Goal: Task Accomplishment & Management: Manage account settings

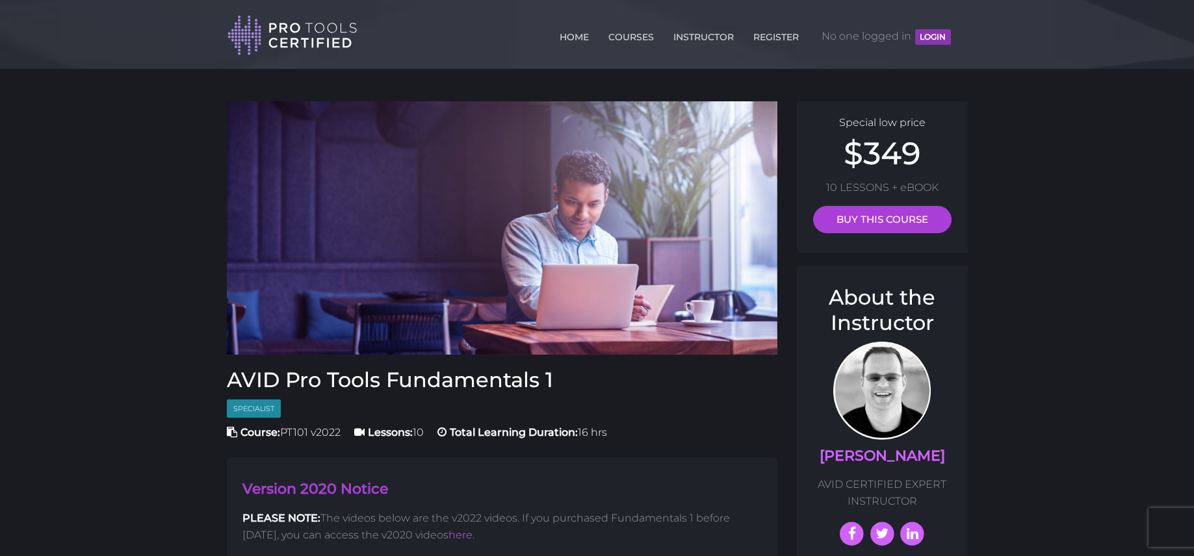
click at [916, 43] on button "LOGIN" at bounding box center [932, 37] width 35 height 16
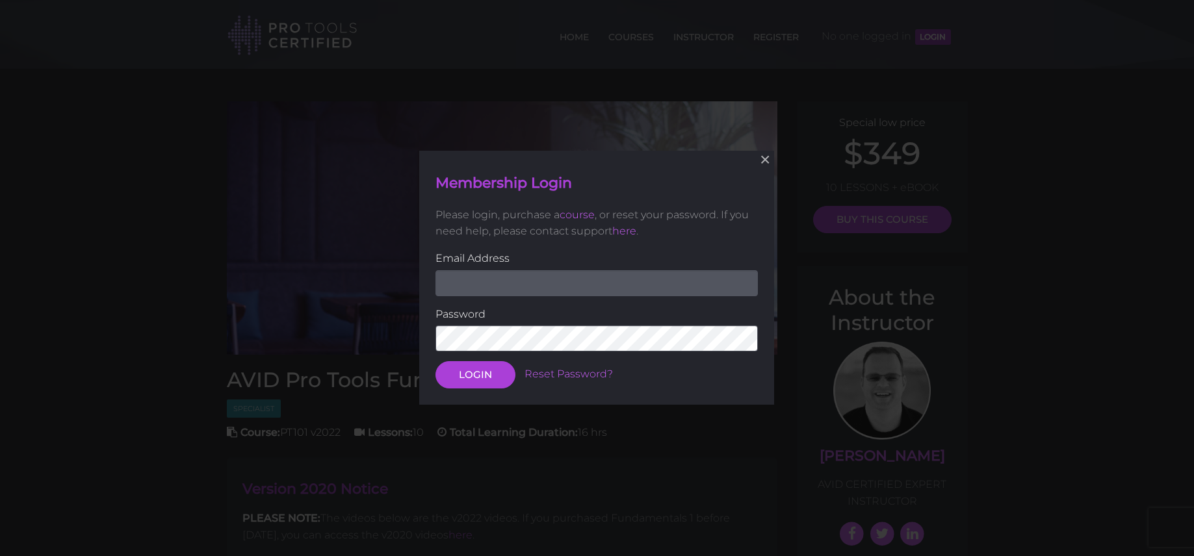
click at [678, 272] on input "email" at bounding box center [596, 283] width 322 height 26
type input "olsedi@asestudent.co.za"
click at [435, 362] on button "LOGIN" at bounding box center [475, 375] width 80 height 27
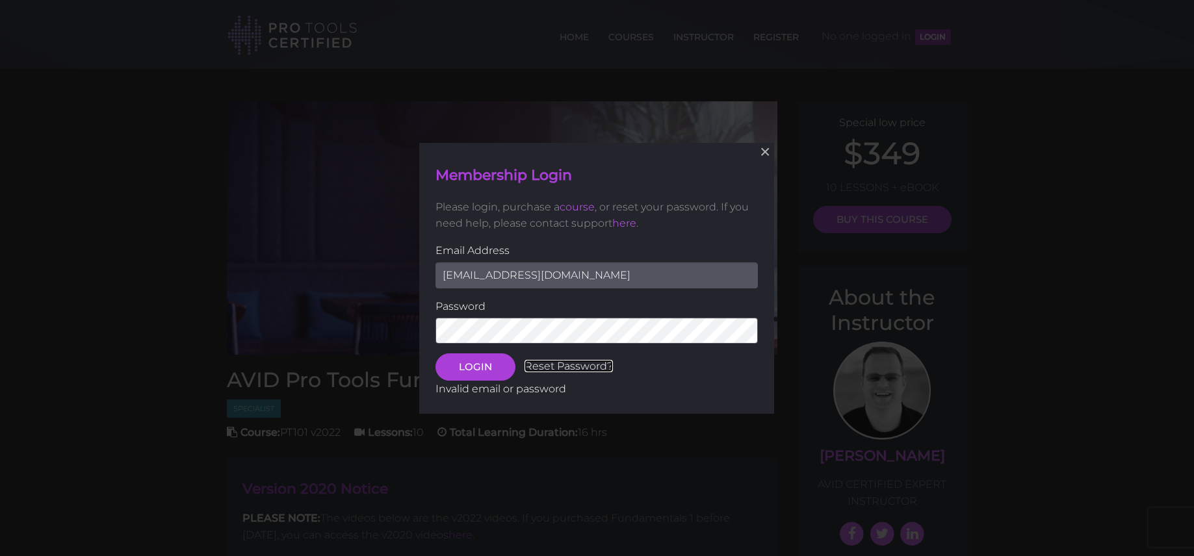
click at [576, 365] on link "Reset Password?" at bounding box center [568, 366] width 88 height 12
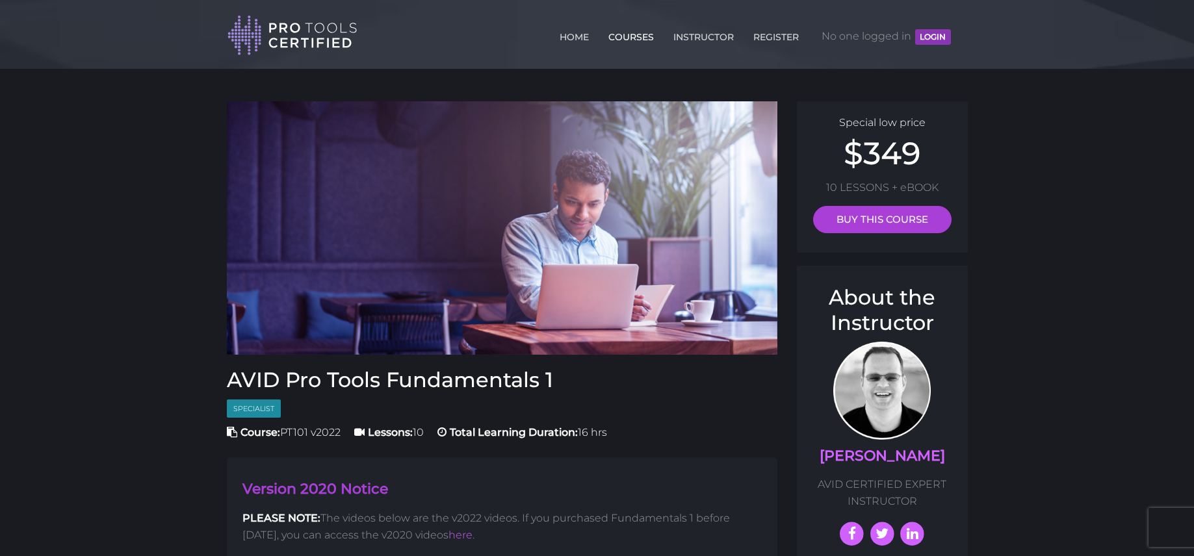
click at [635, 37] on link "COURSES" at bounding box center [631, 34] width 52 height 21
click at [634, 37] on link "COURSES" at bounding box center [631, 34] width 52 height 21
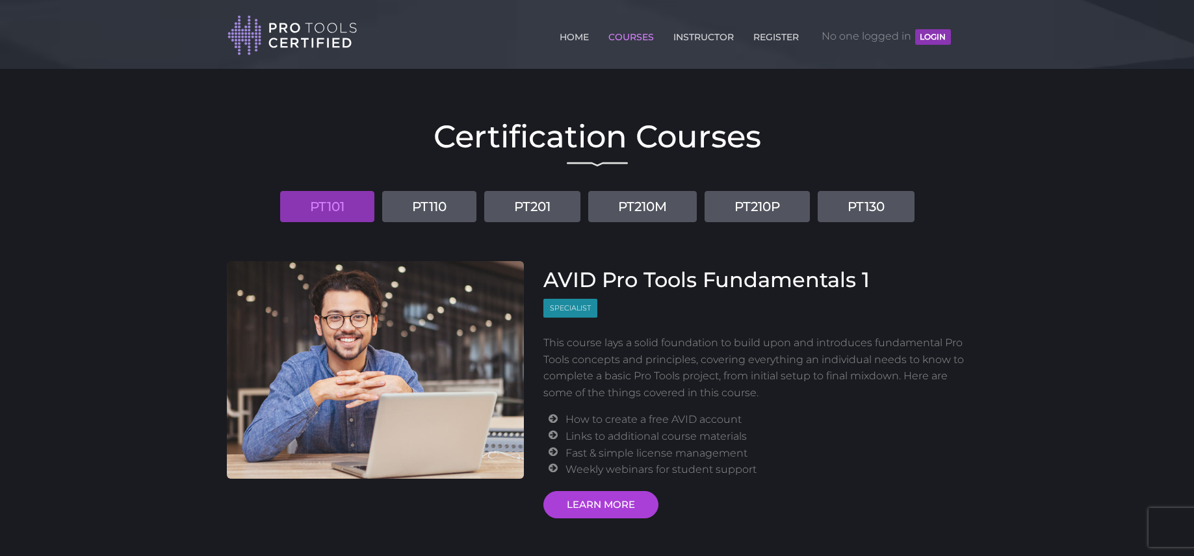
click at [942, 34] on button "LOGIN" at bounding box center [932, 37] width 35 height 16
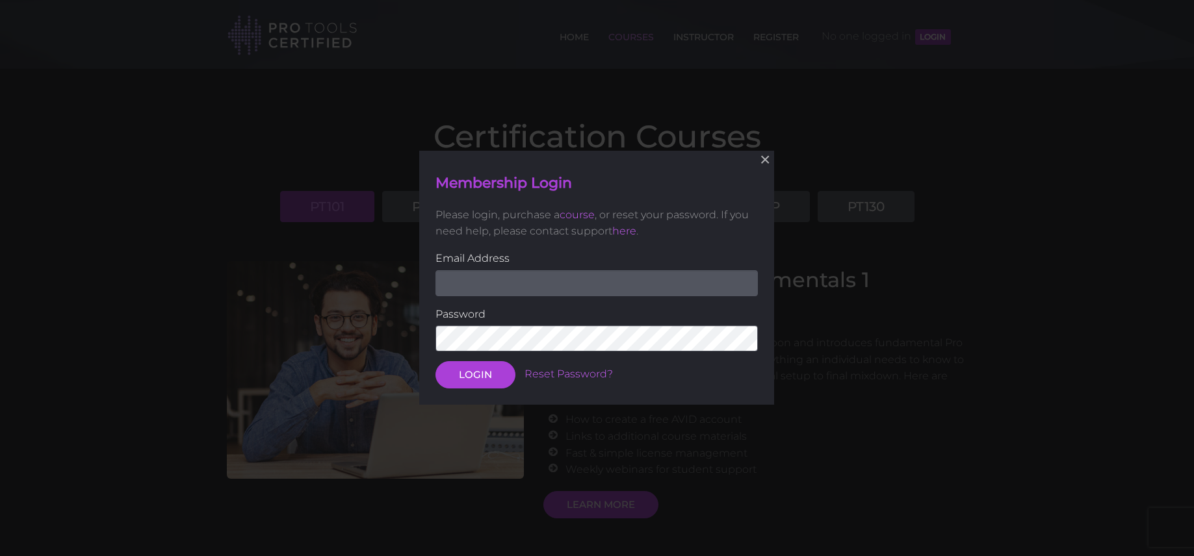
click at [629, 280] on input "email" at bounding box center [596, 283] width 322 height 26
type input "olsedi@asestudent.co.za"
click at [435, 362] on button "LOGIN" at bounding box center [475, 375] width 80 height 27
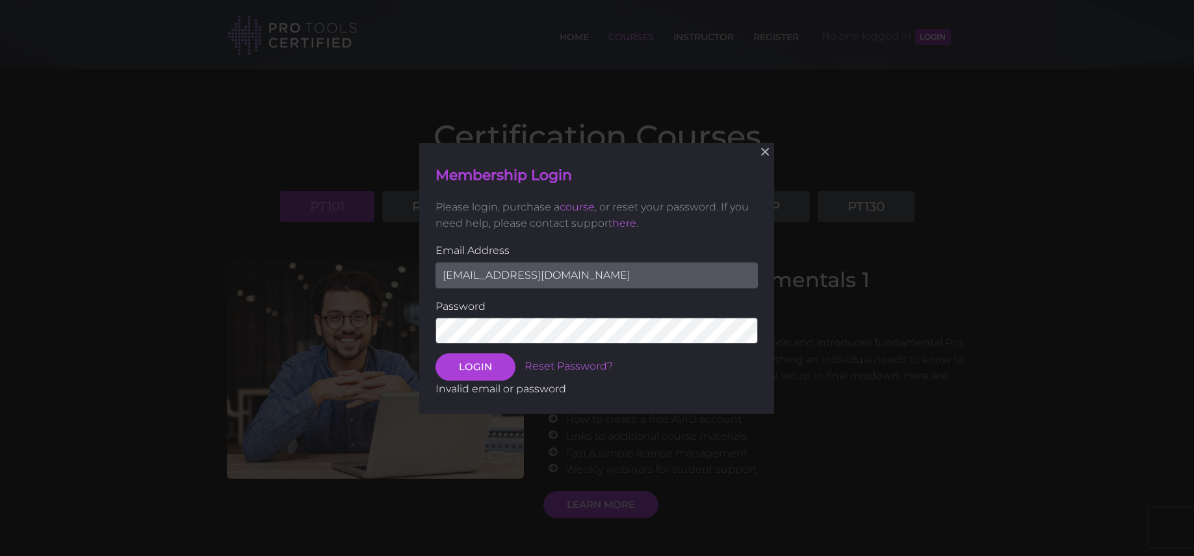
click at [435, 353] on button "LOGIN" at bounding box center [475, 366] width 80 height 27
click at [591, 367] on link "Reset Password?" at bounding box center [568, 366] width 88 height 12
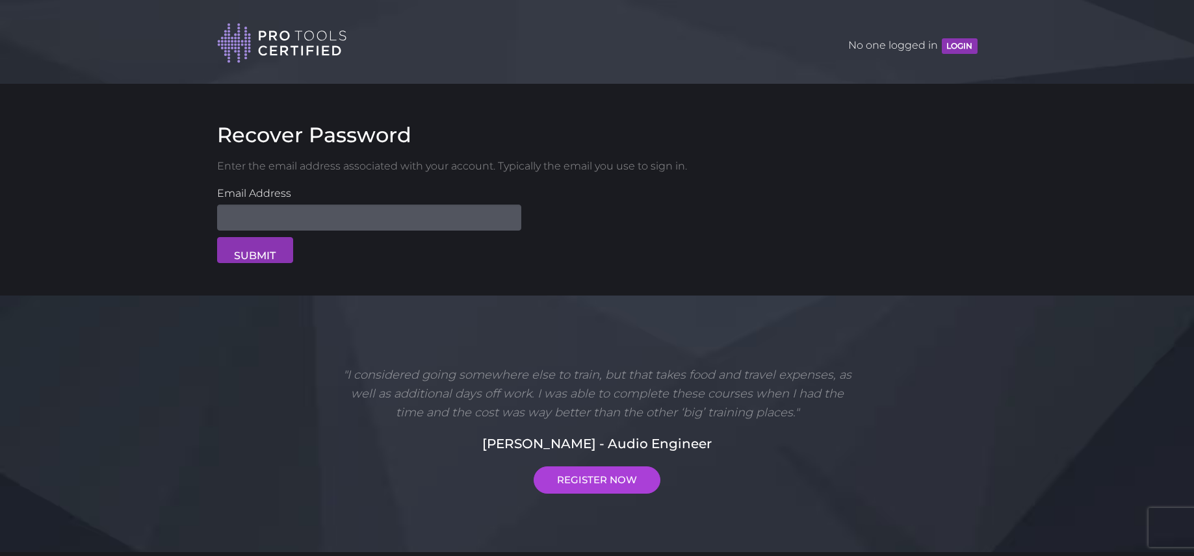
click at [474, 221] on input "Email Address" at bounding box center [369, 218] width 304 height 26
type input "[EMAIL_ADDRESS][DOMAIN_NAME]"
click at [217, 237] on button "SUBMIT" at bounding box center [255, 250] width 76 height 26
click at [372, 207] on input "Email Address" at bounding box center [369, 218] width 304 height 26
type input "olsedi@asestuden"
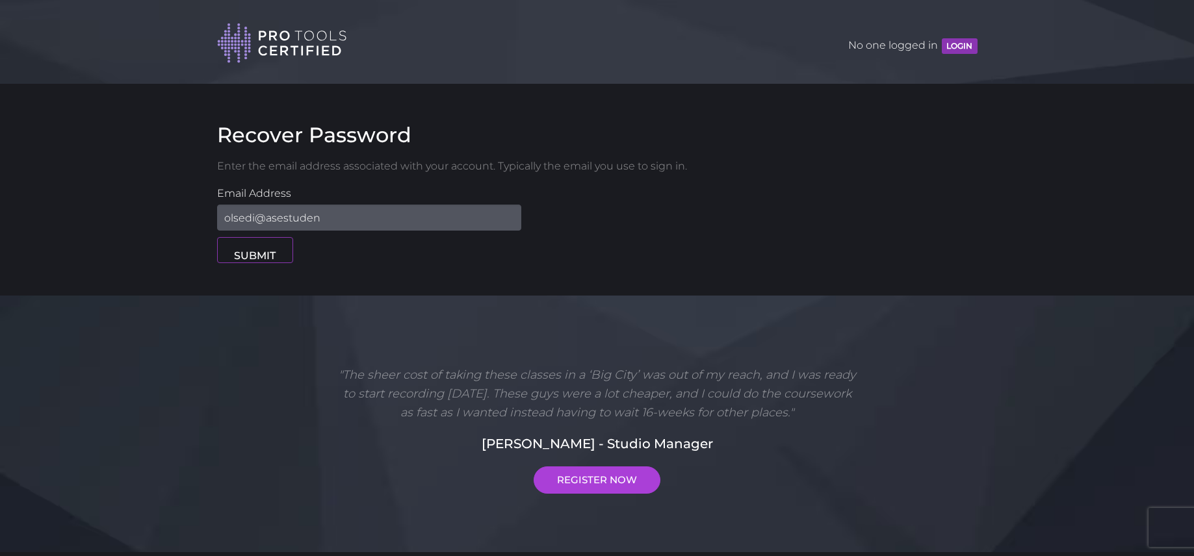
click at [248, 247] on button "SUBMIT" at bounding box center [255, 250] width 76 height 26
type input "[EMAIL_ADDRESS][DOMAIN_NAME]"
click at [598, 455] on div ""I considered going somewhere else to train, but that takes food and travel exp…" at bounding box center [597, 429] width 741 height 127
click at [263, 263] on button "SUBMIT" at bounding box center [255, 250] width 76 height 26
